Goal: Task Accomplishment & Management: Manage account settings

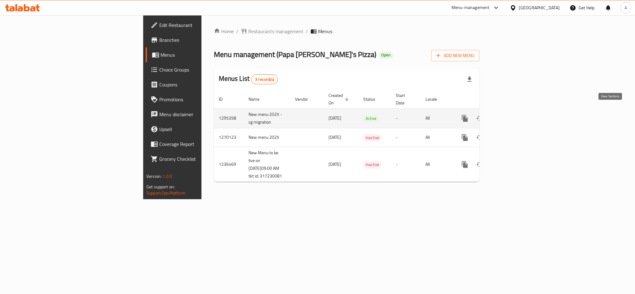
click at [517, 113] on link "enhanced table" at bounding box center [509, 118] width 15 height 15
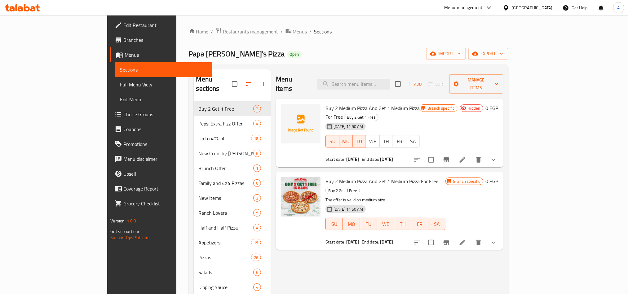
click at [398, 89] on div "Menu items Add Sort Manage items" at bounding box center [389, 83] width 227 height 29
click at [390, 85] on input "search" at bounding box center [353, 84] width 73 height 11
paste input "Papa Double Medium Offer"
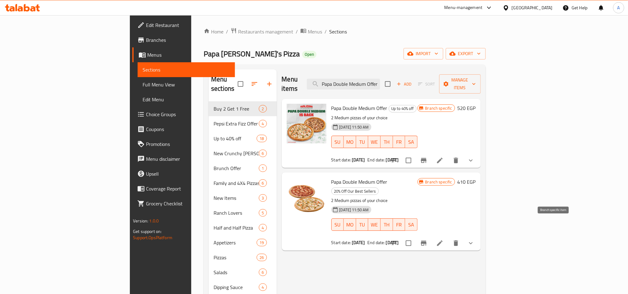
click at [428, 240] on icon "Branch-specific-item" at bounding box center [423, 243] width 7 height 7
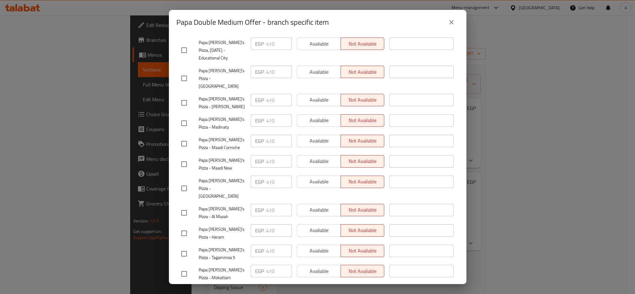
scroll to position [884, 0]
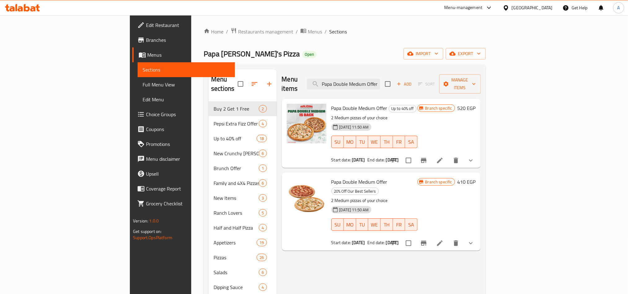
click at [379, 197] on p "2 Medium pizzas of your choice" at bounding box center [375, 201] width 86 height 8
click at [431, 153] on button "Branch-specific-item" at bounding box center [423, 160] width 15 height 15
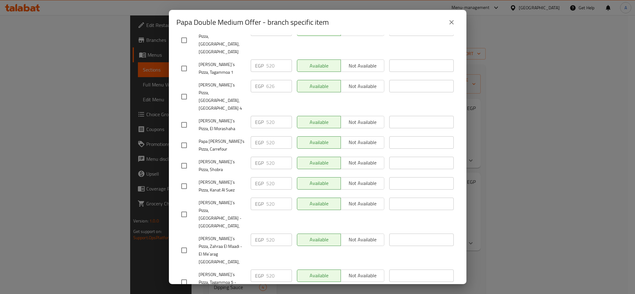
scroll to position [783, 0]
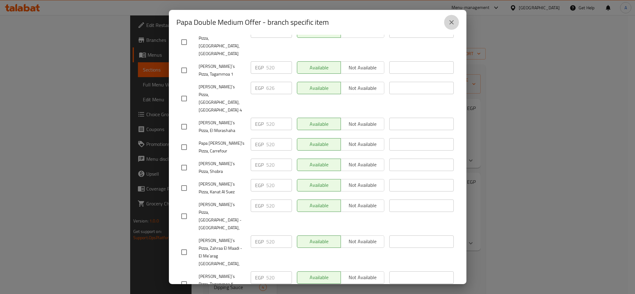
click at [454, 20] on icon "close" at bounding box center [451, 22] width 7 height 7
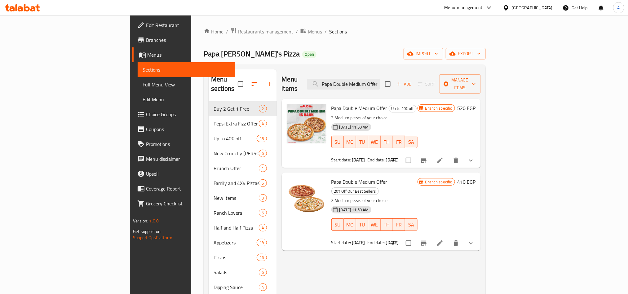
click at [428, 157] on icon "Branch-specific-item" at bounding box center [423, 160] width 7 height 7
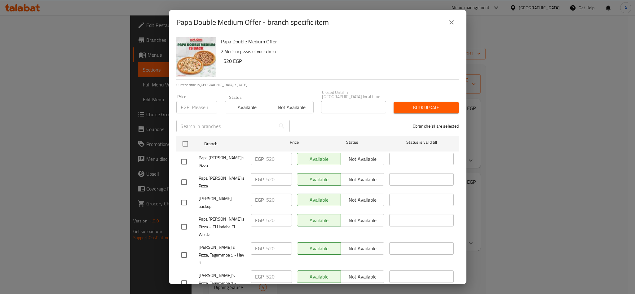
scroll to position [969, 0]
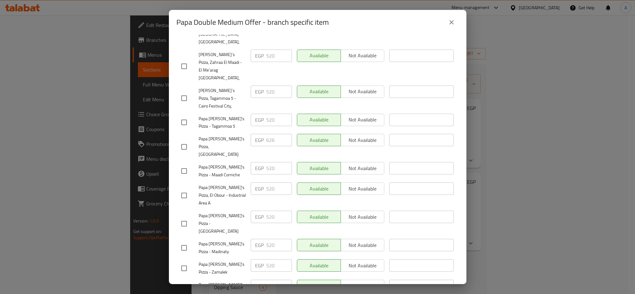
click at [452, 18] on button "close" at bounding box center [451, 22] width 15 height 15
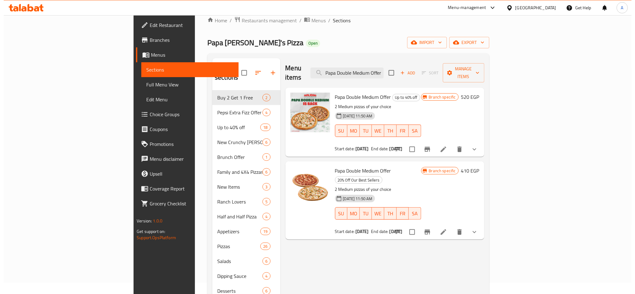
scroll to position [47, 0]
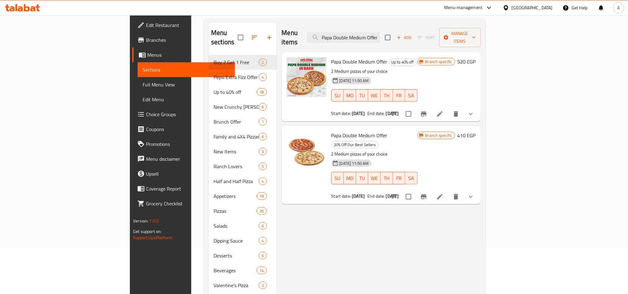
click at [428, 193] on icon "Branch-specific-item" at bounding box center [423, 196] width 7 height 7
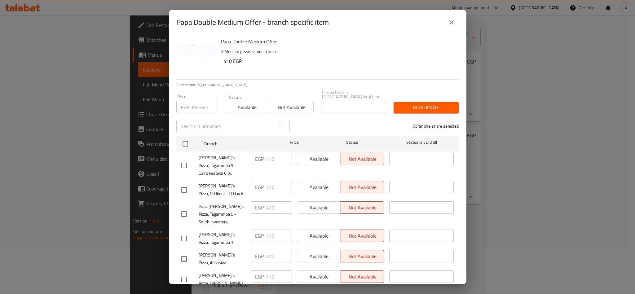
click at [343, 69] on div "Papa Double Medium Offer 2 Medium pizzas of your choice 410 EGP" at bounding box center [338, 57] width 238 height 45
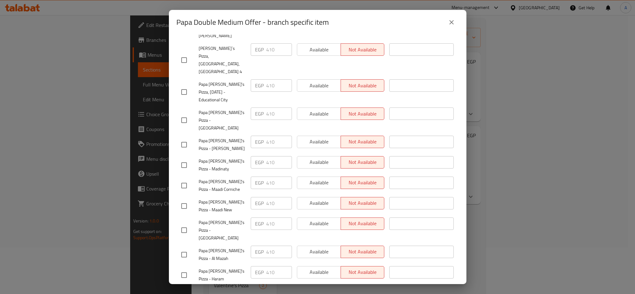
scroll to position [717, 0]
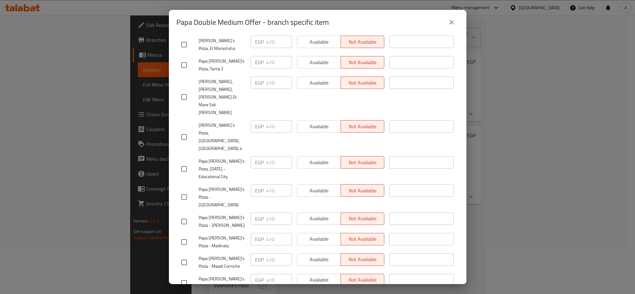
click at [456, 20] on button "close" at bounding box center [451, 22] width 15 height 15
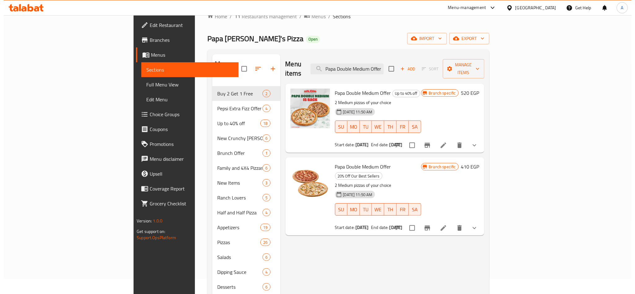
scroll to position [0, 0]
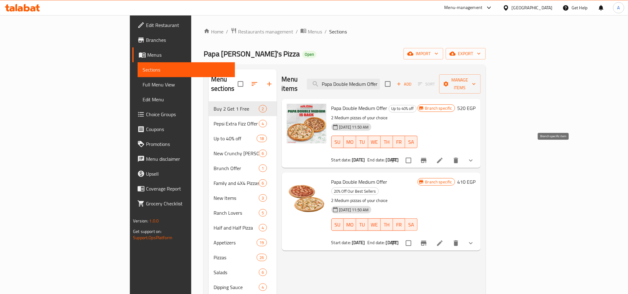
click at [427, 158] on icon "Branch-specific-item" at bounding box center [424, 160] width 6 height 5
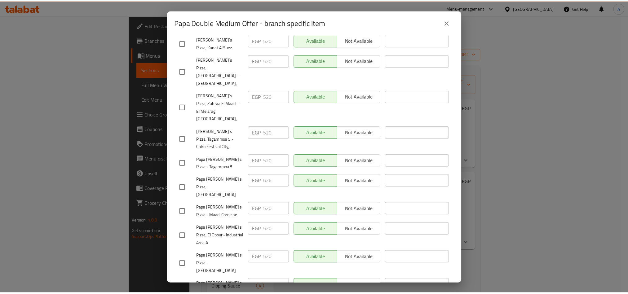
scroll to position [923, 0]
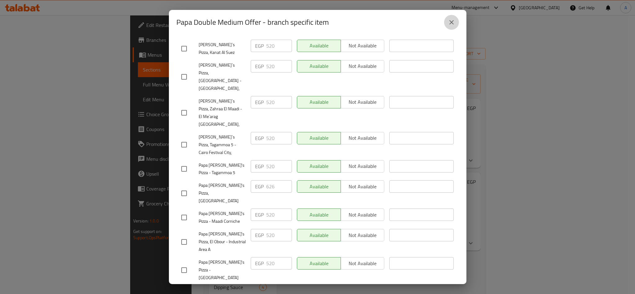
click at [450, 23] on icon "close" at bounding box center [451, 22] width 7 height 7
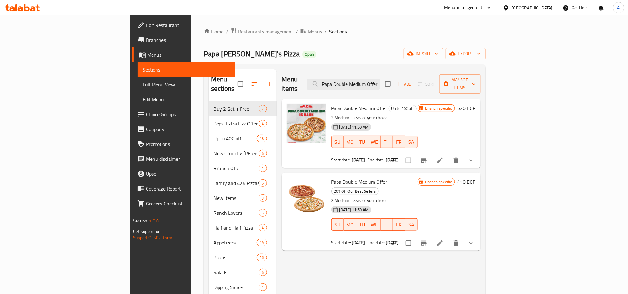
click at [418, 104] on h6 "Papa Double Medium Offer Up to 40% off" at bounding box center [375, 108] width 86 height 9
click at [427, 158] on icon "Branch-specific-item" at bounding box center [424, 160] width 6 height 5
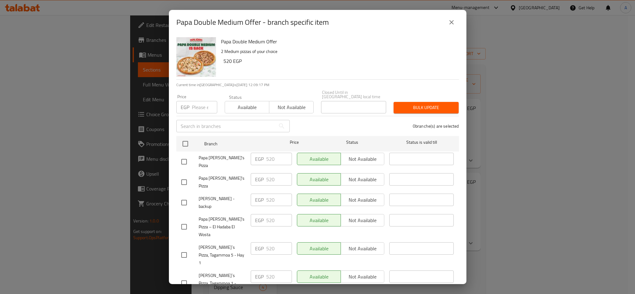
click at [185, 24] on h2 "Papa Double Medium Offer - branch specific item" at bounding box center [252, 22] width 153 height 10
drag, startPoint x: 185, startPoint y: 24, endPoint x: 249, endPoint y: 18, distance: 65.1
click at [249, 18] on h2 "Papa Double Medium Offer - branch specific item" at bounding box center [252, 22] width 153 height 10
copy h2 "Papa Double Medium Offer"
click at [453, 27] on button "close" at bounding box center [451, 22] width 15 height 15
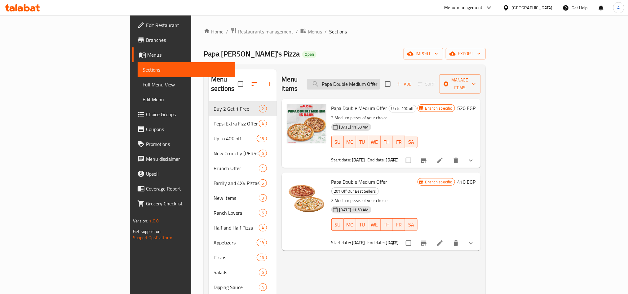
click at [380, 79] on input "Papa Double Medium Offer" at bounding box center [343, 84] width 73 height 11
click at [380, 81] on input "Papa Double Medium Offer" at bounding box center [343, 84] width 73 height 11
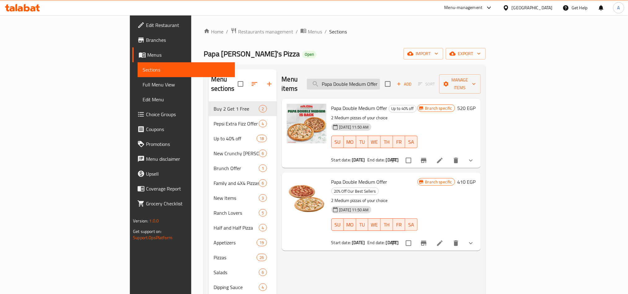
click at [380, 81] on input "Papa Double Medium Offer" at bounding box center [343, 84] width 73 height 11
paste input "[PERSON_NAME]"
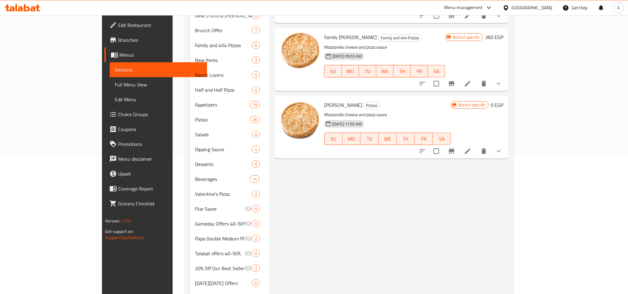
scroll to position [93, 0]
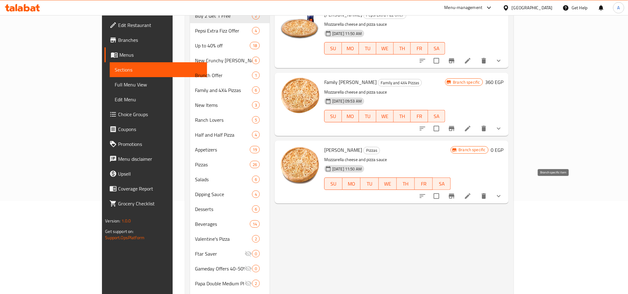
type input "[PERSON_NAME]"
click at [455, 194] on icon "Branch-specific-item" at bounding box center [452, 196] width 6 height 5
click at [503, 193] on icon "show more" at bounding box center [498, 196] width 7 height 7
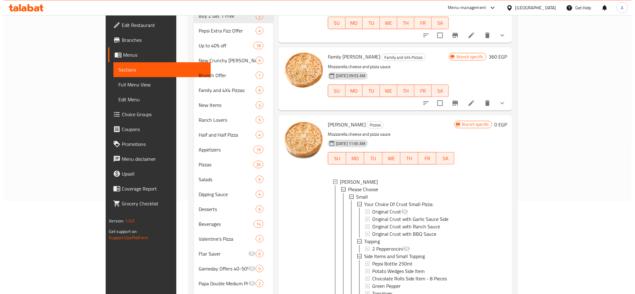
scroll to position [47, 0]
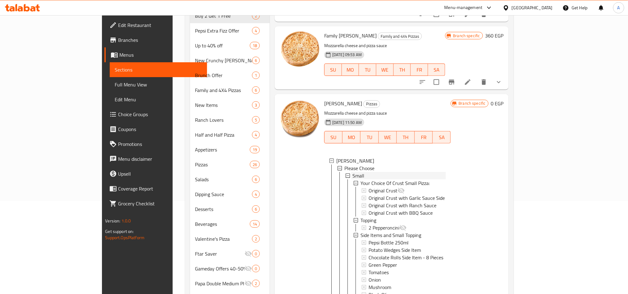
click at [346, 174] on icon at bounding box center [348, 176] width 4 height 4
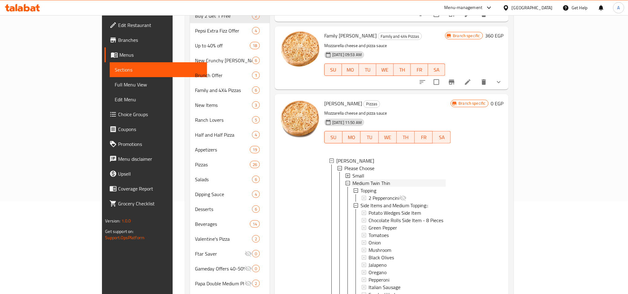
click at [346, 181] on icon at bounding box center [348, 183] width 4 height 4
click at [353, 187] on span "Large Twin Thin" at bounding box center [369, 190] width 33 height 7
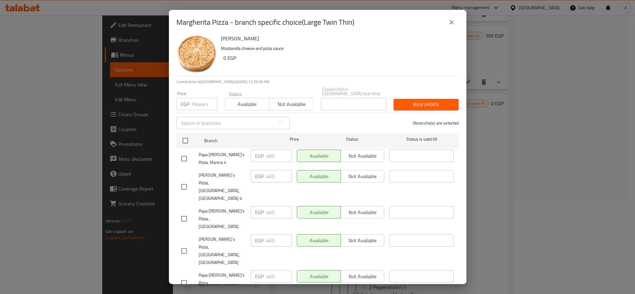
scroll to position [0, 0]
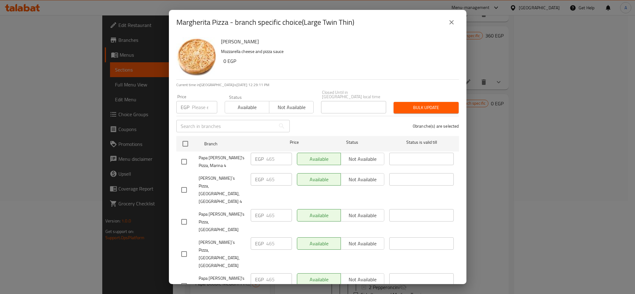
click at [206, 154] on span "Papa [PERSON_NAME]'s Pizza, Marina 4" at bounding box center [222, 162] width 47 height 16
drag, startPoint x: 206, startPoint y: 154, endPoint x: 215, endPoint y: 156, distance: 9.1
click at [215, 156] on span "Papa [PERSON_NAME]'s Pizza, Marina 4" at bounding box center [222, 162] width 47 height 16
copy span "Papa [PERSON_NAME]'s"
click at [396, 51] on p "Mozzarella cheese and pizza sauce" at bounding box center [337, 52] width 233 height 8
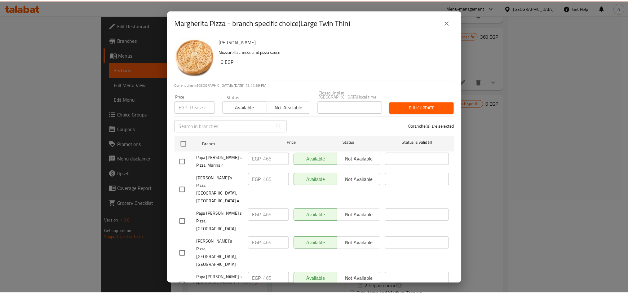
scroll to position [537, 0]
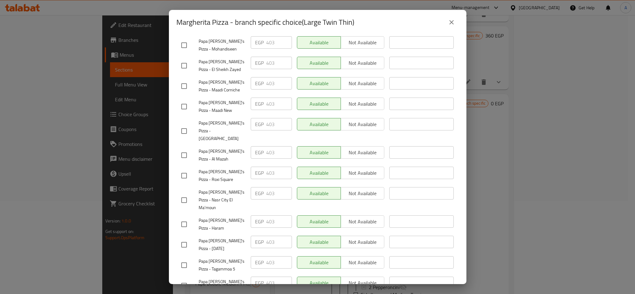
click at [217, 258] on span "Papa [PERSON_NAME]'s Pizza - Tagammoa 5" at bounding box center [222, 266] width 47 height 16
copy span "Papa [PERSON_NAME]'s Pizza - Tagammoa 5"
click at [446, 21] on button "close" at bounding box center [451, 22] width 15 height 15
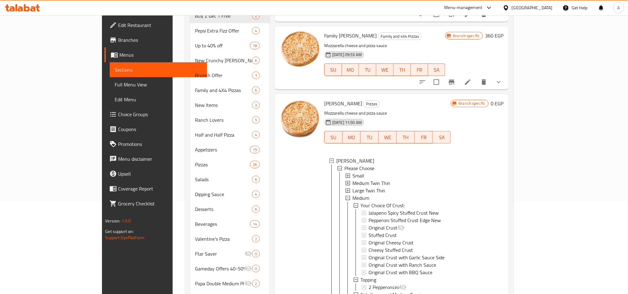
click at [118, 39] on span "Branches" at bounding box center [160, 39] width 84 height 7
